Goal: Transaction & Acquisition: Download file/media

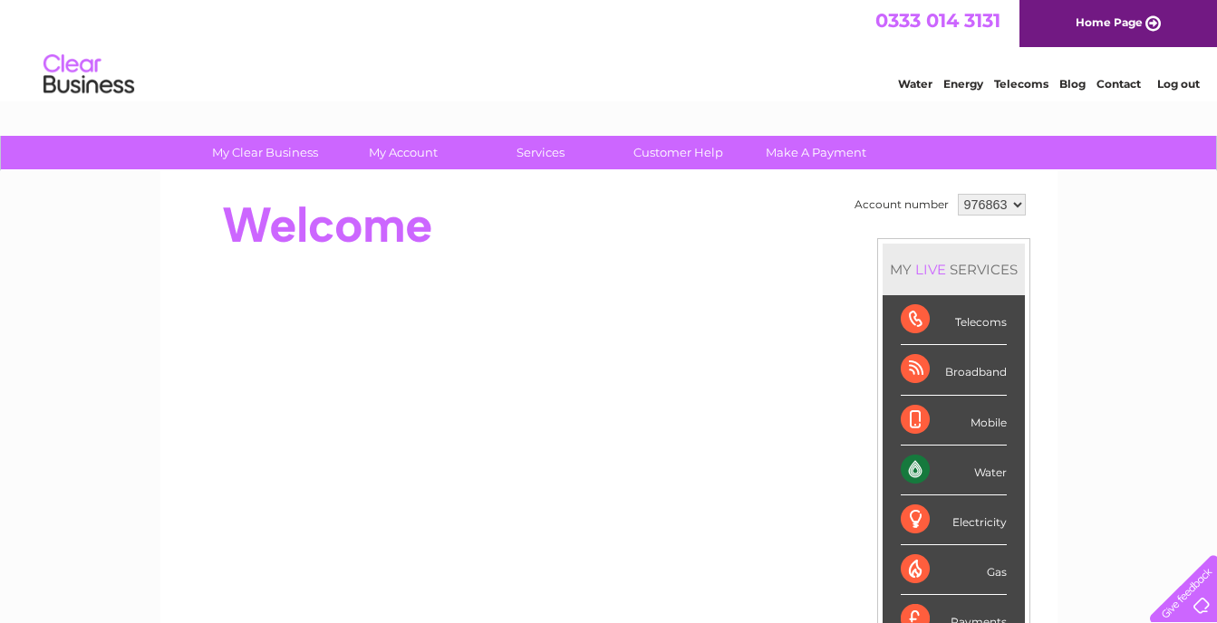
click at [543, 196] on div at bounding box center [508, 225] width 660 height 72
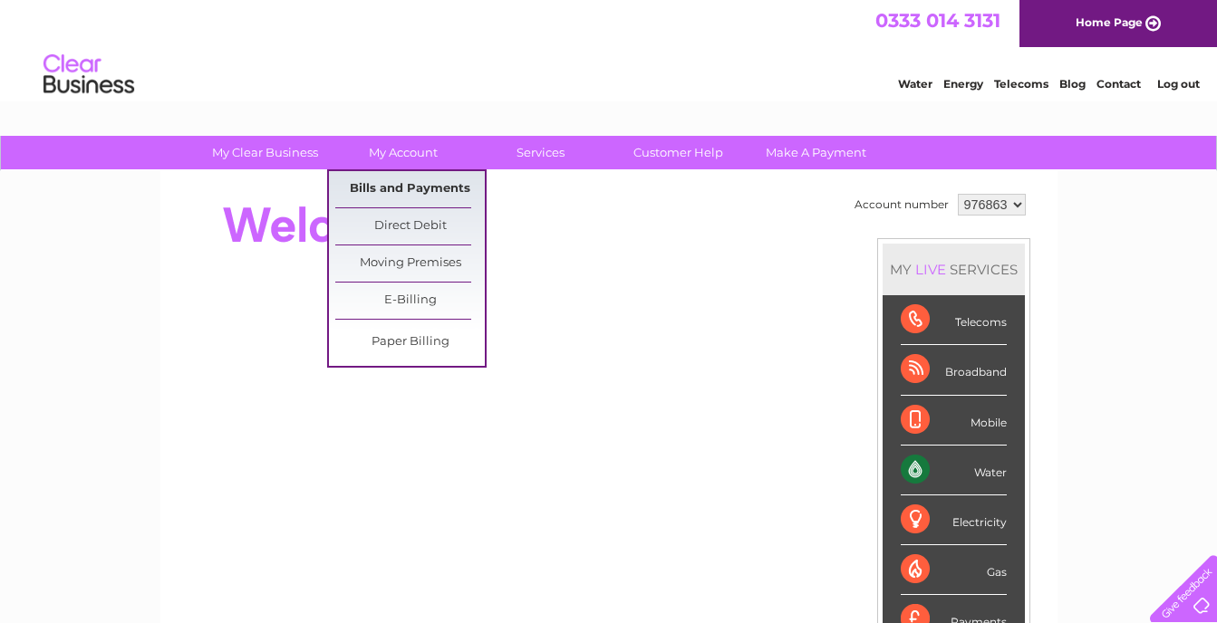
click at [421, 185] on link "Bills and Payments" at bounding box center [409, 189] width 149 height 36
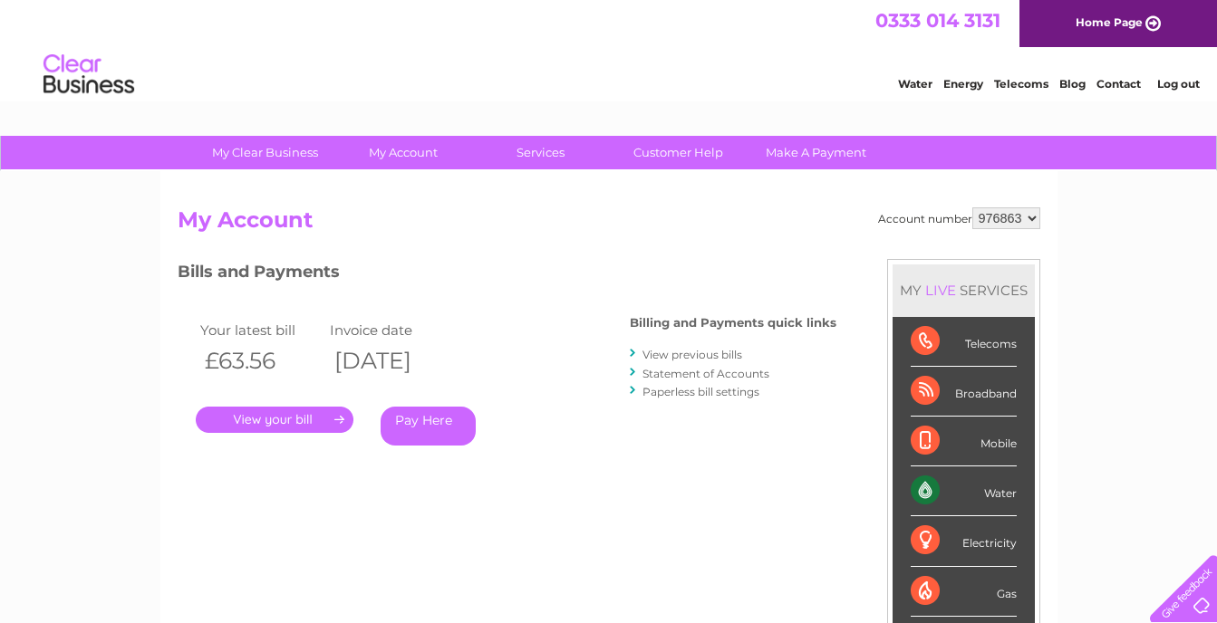
click at [675, 355] on link "View previous bills" at bounding box center [692, 355] width 100 height 14
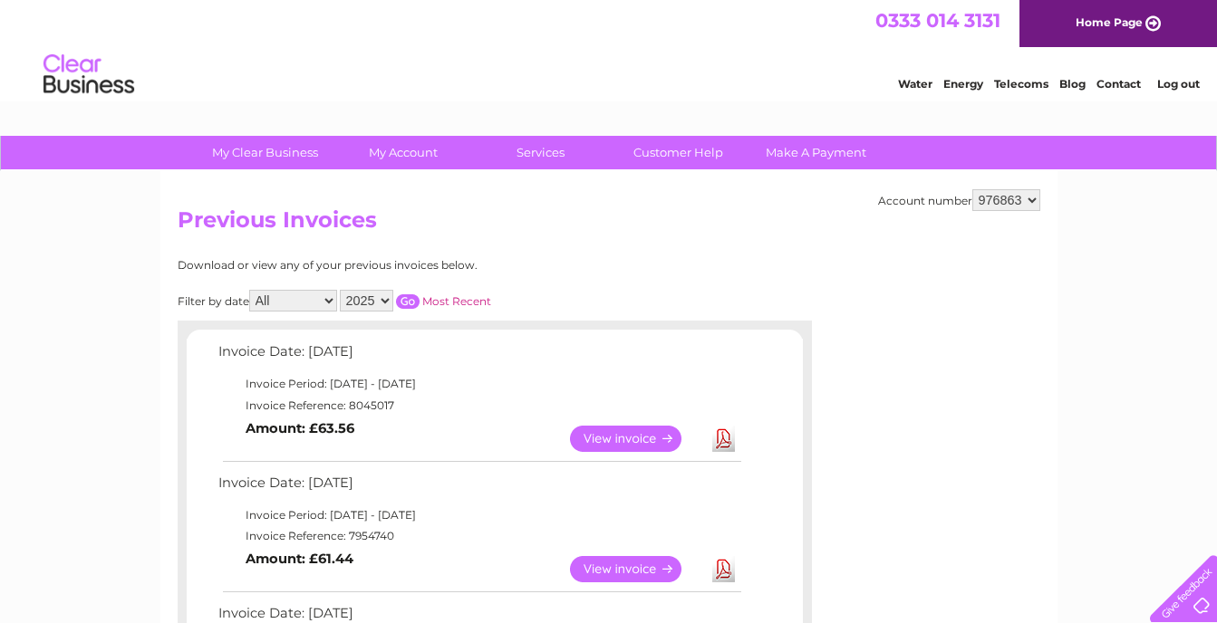
click at [627, 435] on link "View" at bounding box center [636, 439] width 133 height 26
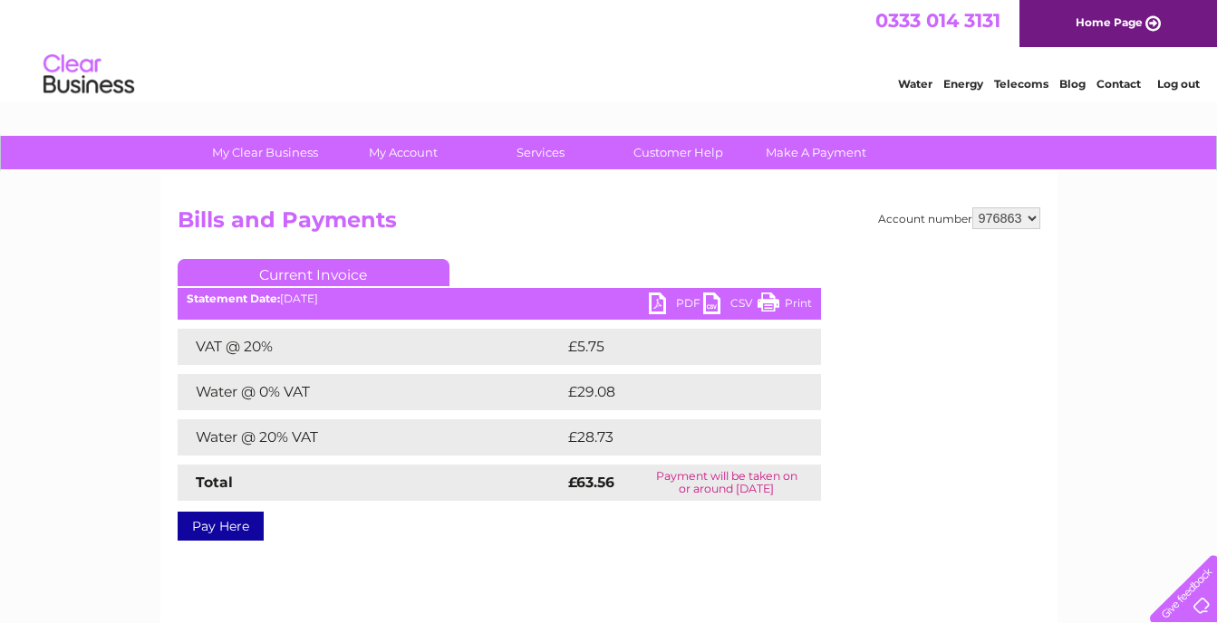
click at [659, 305] on link "PDF" at bounding box center [676, 306] width 54 height 26
